Goal: Find specific page/section: Find specific page/section

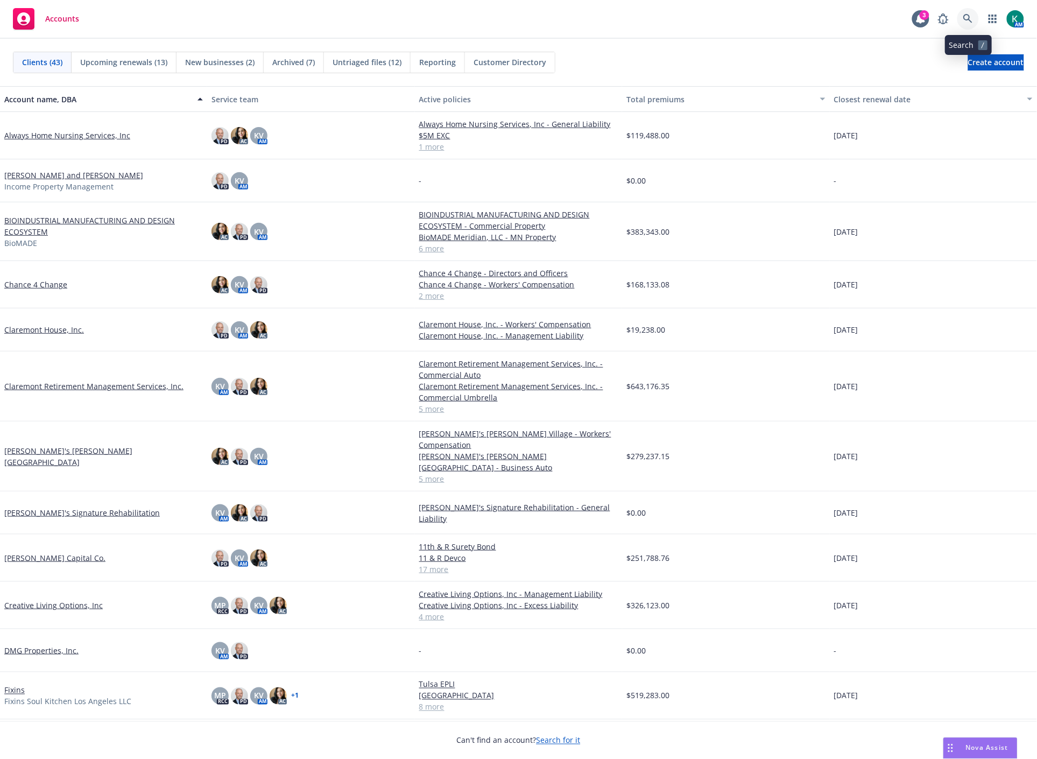
click at [970, 22] on icon at bounding box center [968, 19] width 10 height 10
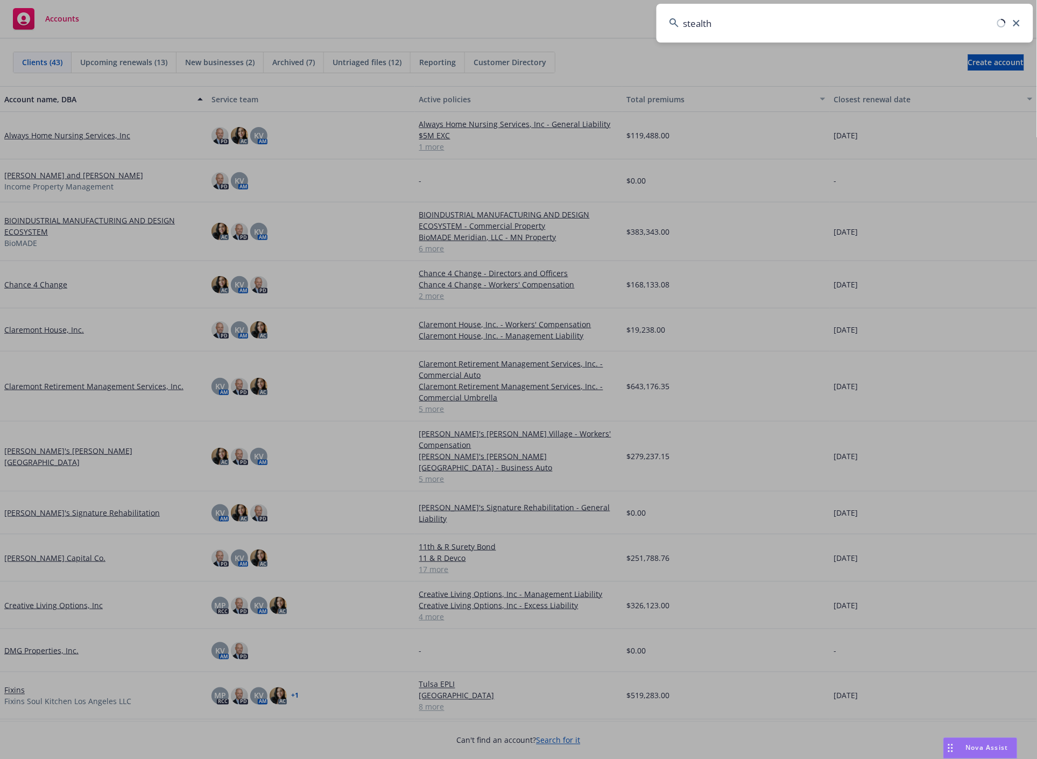
type input "stealth"
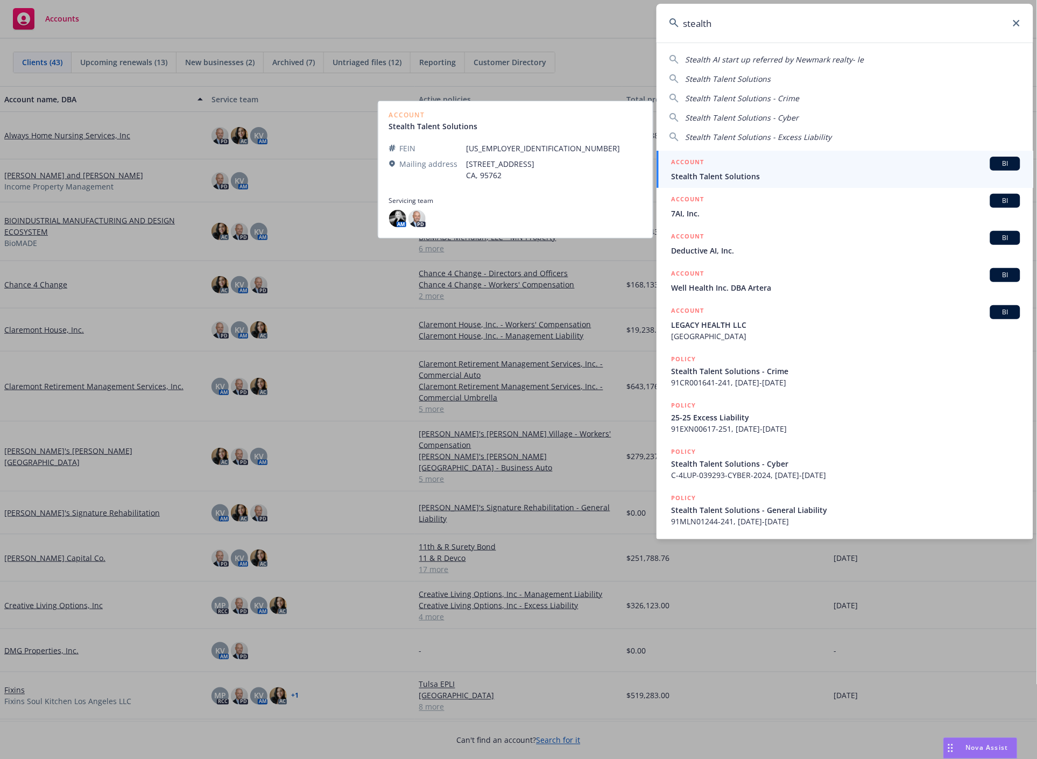
click at [748, 180] on span "Stealth Talent Solutions" at bounding box center [845, 176] width 349 height 11
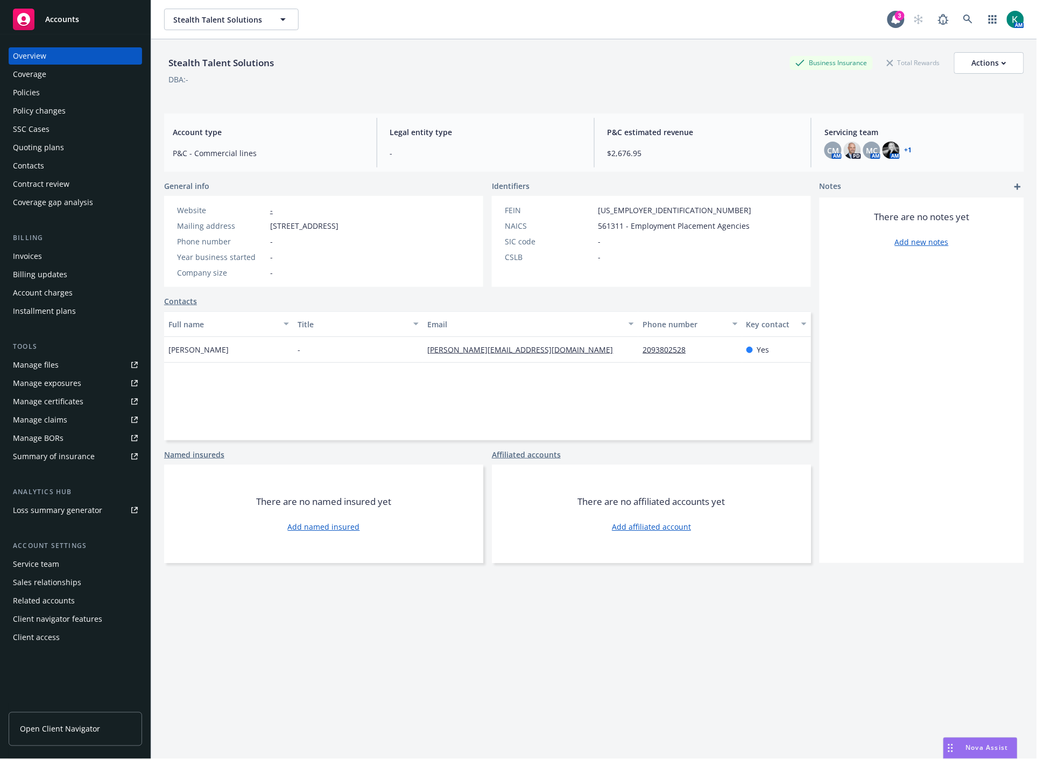
click at [53, 95] on div "Policies" at bounding box center [75, 92] width 125 height 17
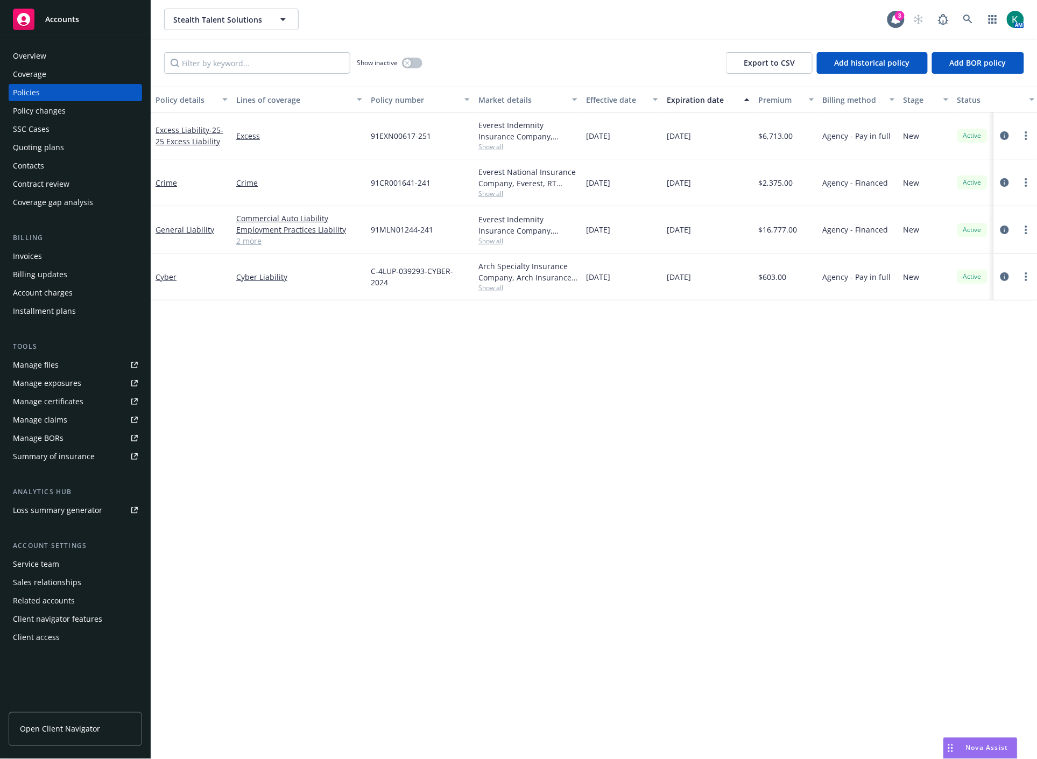
drag, startPoint x: 666, startPoint y: 640, endPoint x: 676, endPoint y: 629, distance: 14.8
click at [674, 630] on div "Policy details Lines of coverage Policy number Market details Effective date Ex…" at bounding box center [593, 423] width 885 height 672
click at [965, 15] on icon at bounding box center [967, 19] width 9 height 9
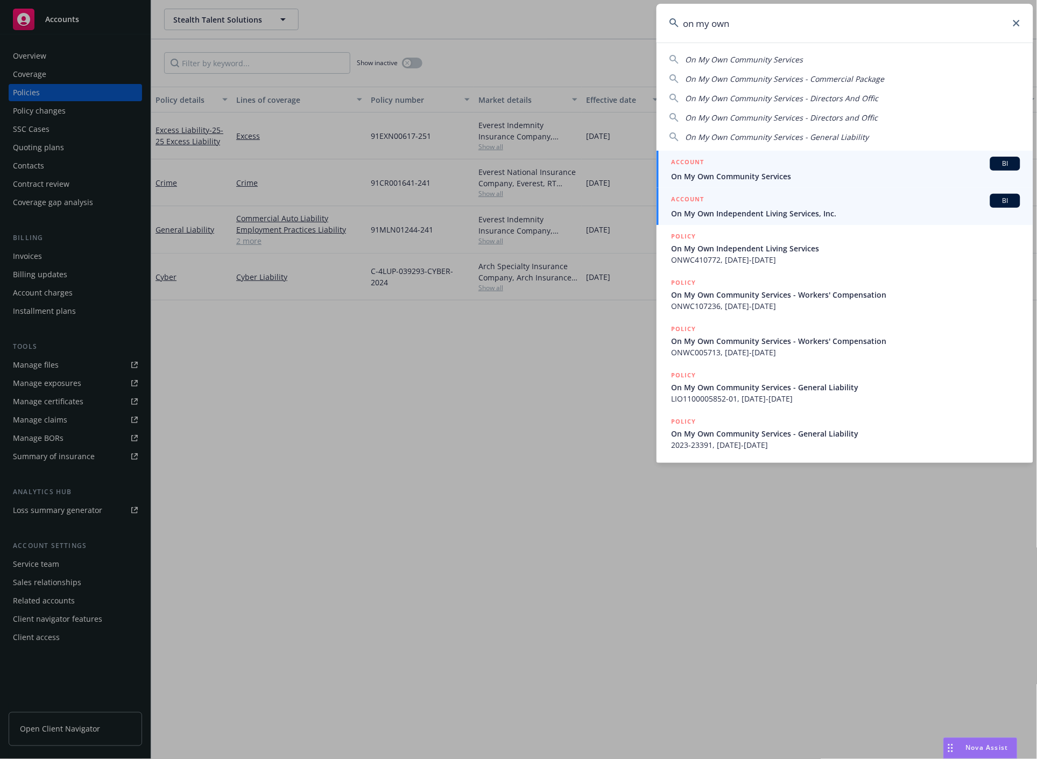
type input "on my own"
click at [793, 215] on span "On My Own Independent Living Services, Inc." at bounding box center [845, 213] width 349 height 11
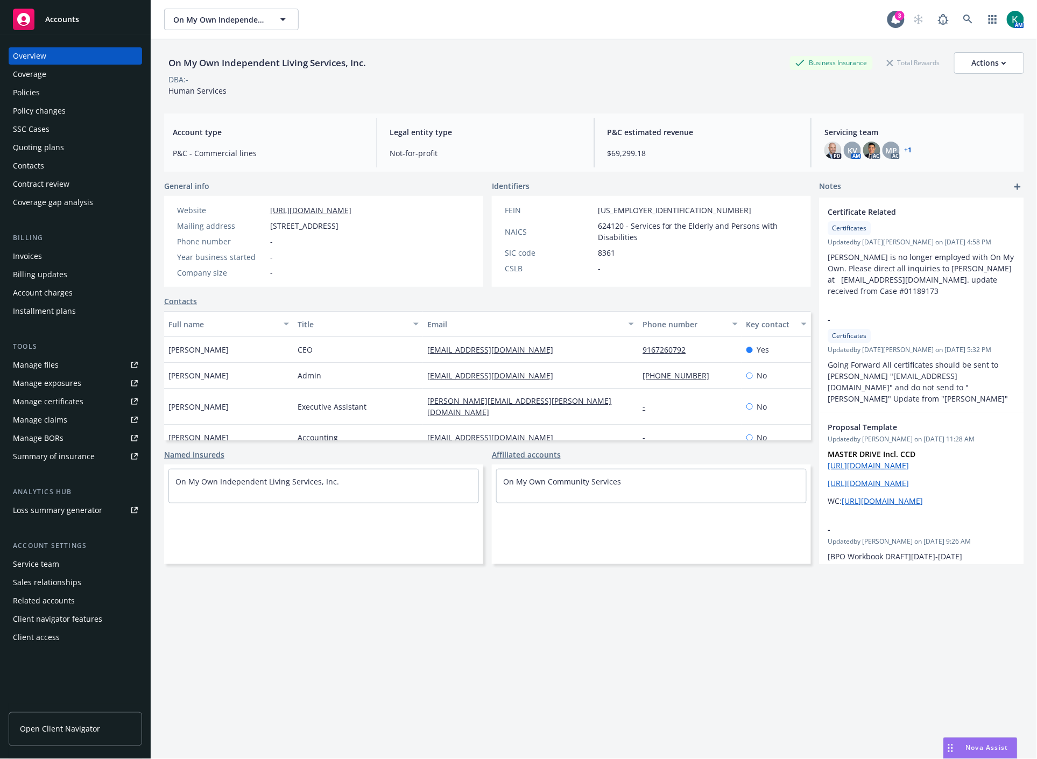
click at [43, 122] on div "SSC Cases" at bounding box center [31, 129] width 37 height 17
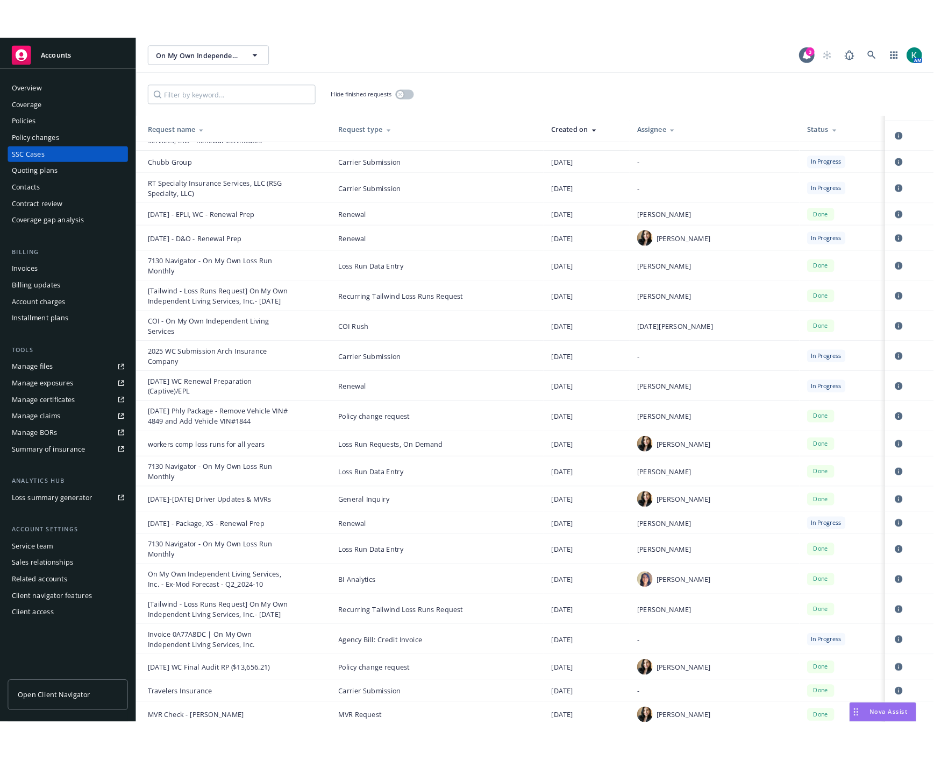
scroll to position [956, 0]
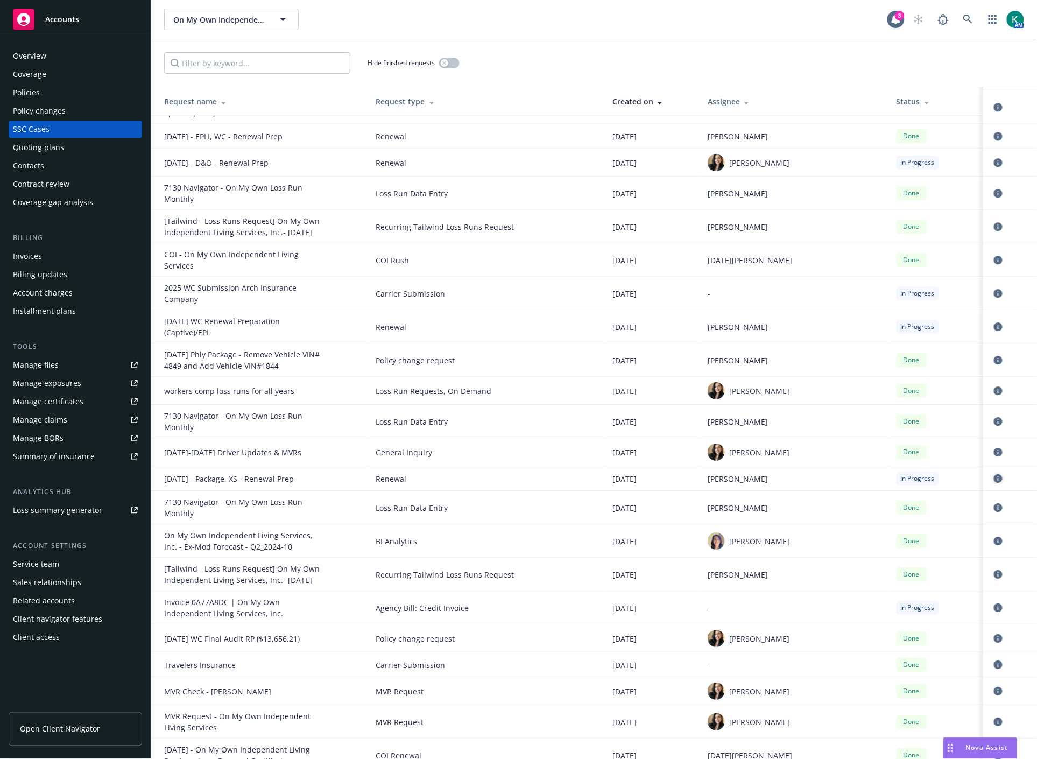
click at [994, 474] on icon "circleInformation" at bounding box center [998, 478] width 9 height 9
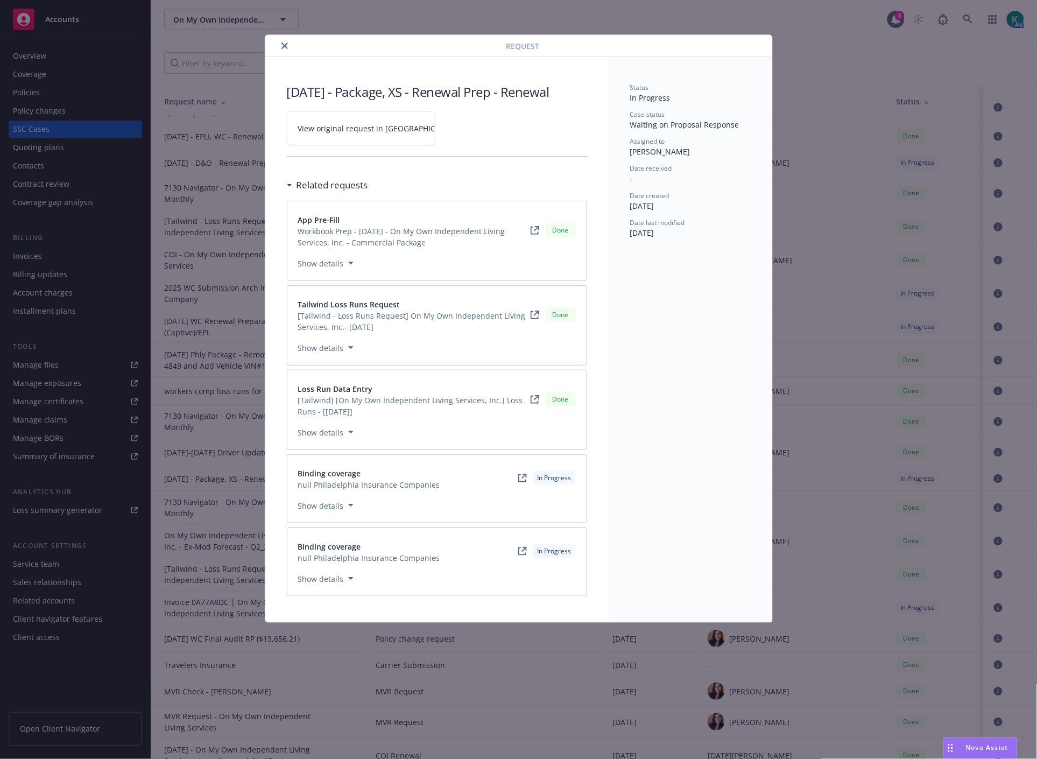
click at [373, 133] on span "View original request in [GEOGRAPHIC_DATA]" at bounding box center [379, 128] width 163 height 11
drag, startPoint x: 27, startPoint y: 109, endPoint x: 48, endPoint y: 105, distance: 21.8
click at [29, 109] on div "Request [DATE] - Package, XS - Renewal Prep - Renewal View original request in …" at bounding box center [518, 379] width 1037 height 759
click at [293, 39] on div at bounding box center [388, 45] width 237 height 13
click at [287, 44] on button "close" at bounding box center [284, 45] width 13 height 13
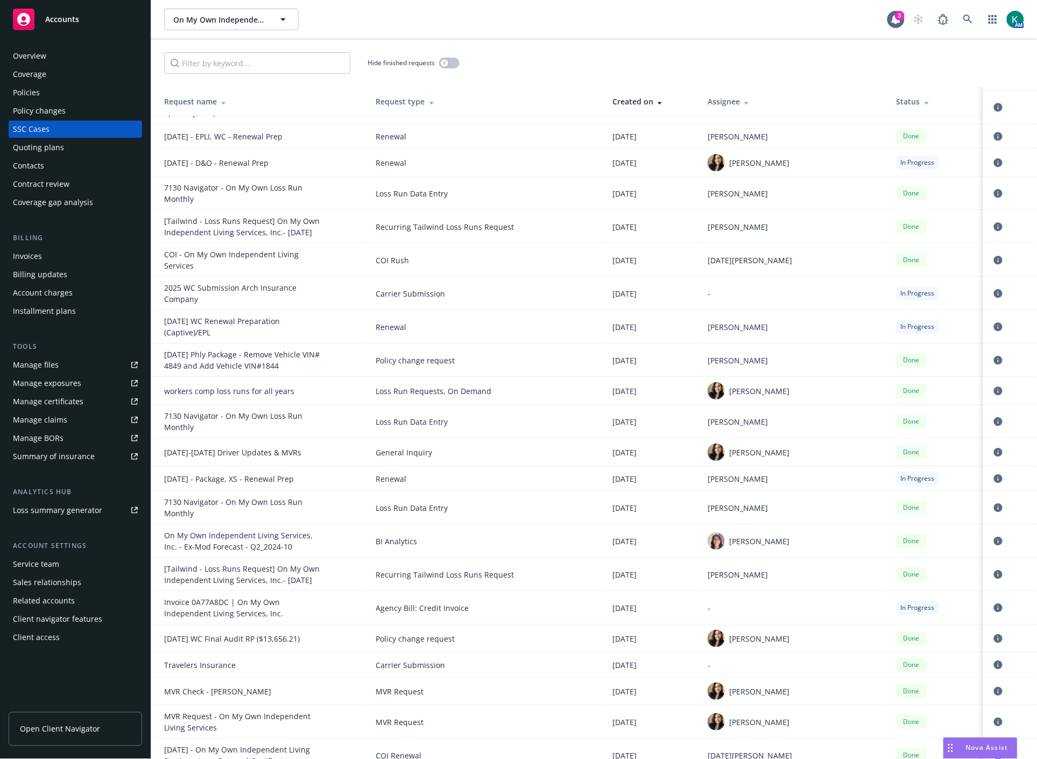
click at [34, 116] on div "Policy changes" at bounding box center [39, 110] width 53 height 17
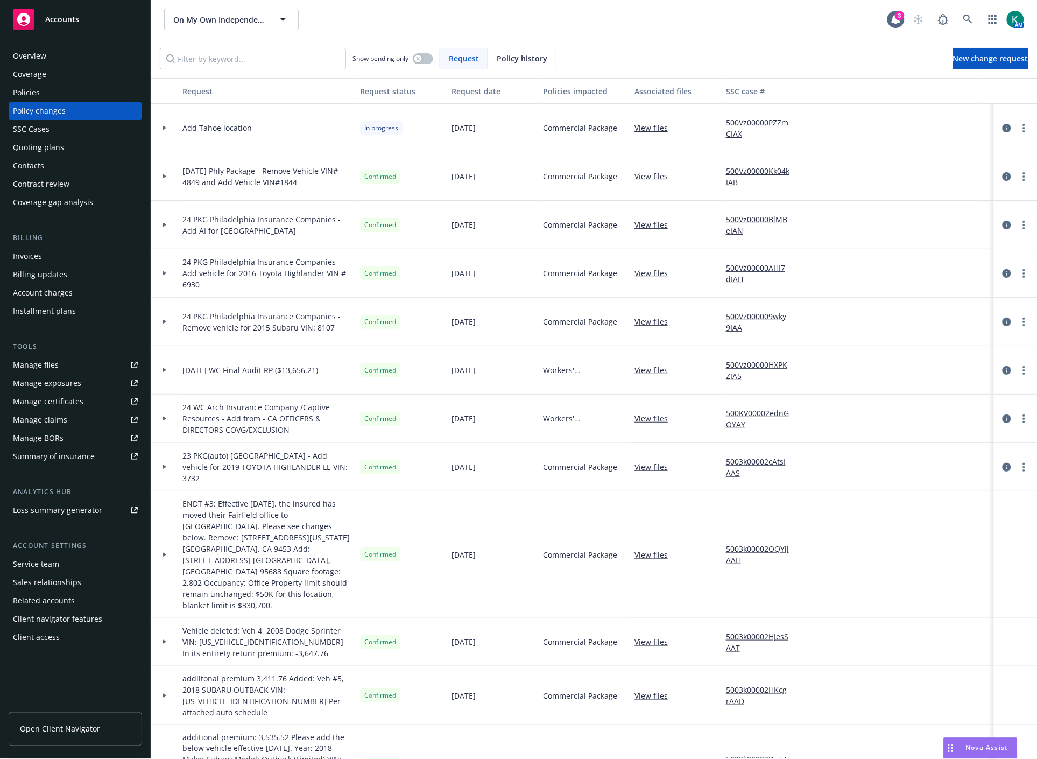
click at [166, 126] on icon at bounding box center [164, 128] width 4 height 4
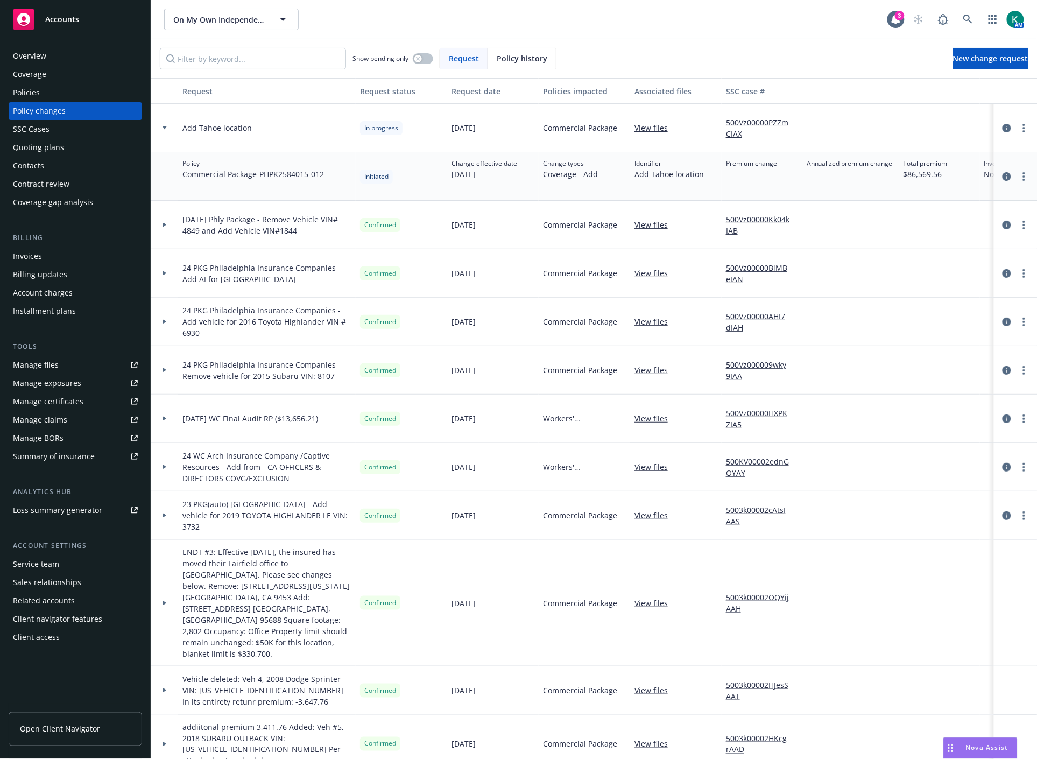
click at [166, 126] on icon at bounding box center [164, 128] width 4 height 4
